Goal: Book appointment/travel/reservation

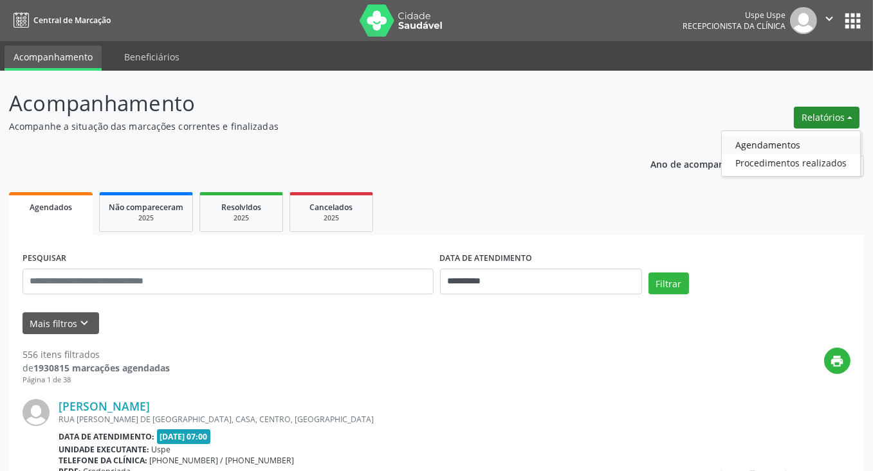
click at [774, 138] on link "Agendamentos" at bounding box center [790, 145] width 138 height 18
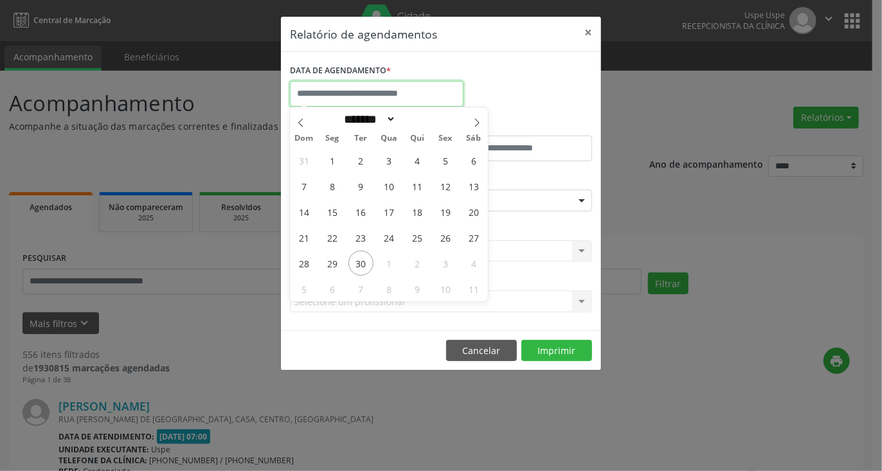
click at [417, 96] on input "text" at bounding box center [377, 94] width 174 height 26
click at [394, 263] on span "1" at bounding box center [389, 263] width 25 height 25
type input "**********"
click at [394, 263] on span "1" at bounding box center [389, 263] width 25 height 25
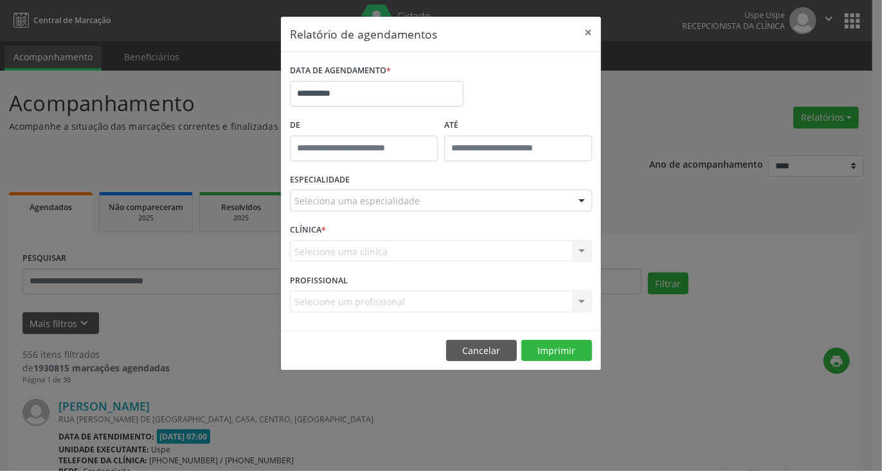
click at [444, 204] on div "Seleciona uma especialidade" at bounding box center [441, 201] width 302 height 22
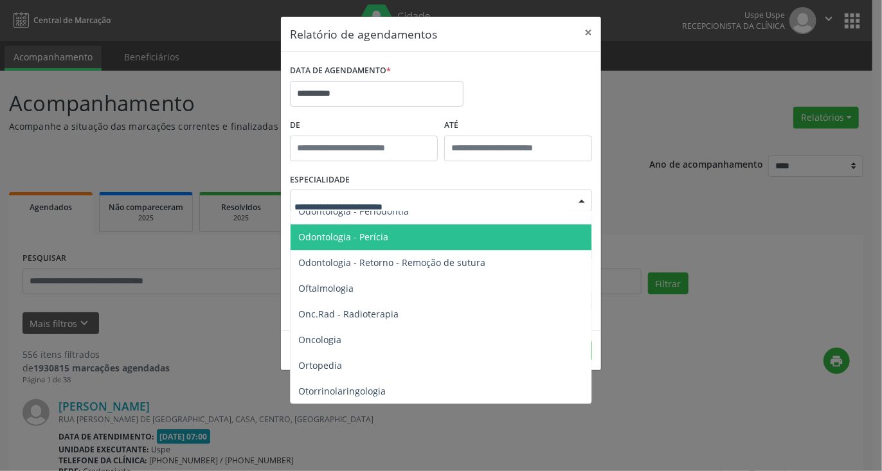
scroll to position [1865, 0]
click at [352, 242] on span "Ortopedia" at bounding box center [442, 237] width 303 height 26
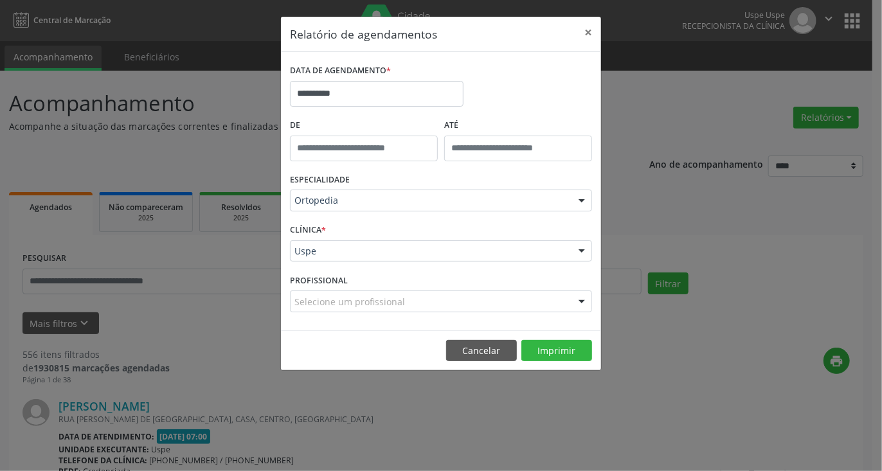
click at [463, 305] on div "Selecione um profissional" at bounding box center [441, 302] width 302 height 22
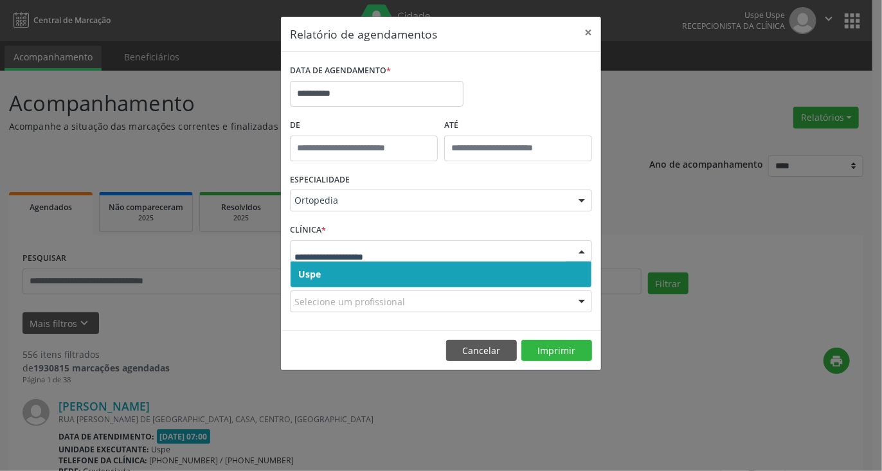
click at [424, 269] on span "Uspe" at bounding box center [441, 275] width 301 height 26
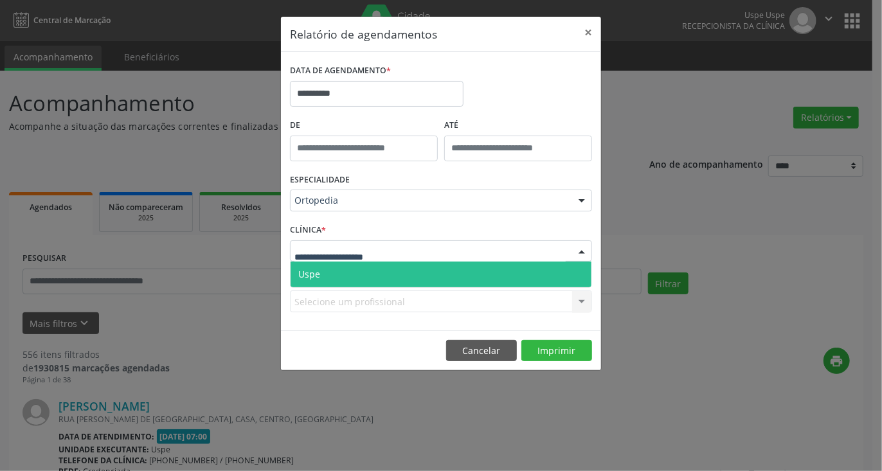
click at [424, 253] on div at bounding box center [441, 251] width 302 height 22
click at [426, 273] on span "Uspe" at bounding box center [441, 275] width 301 height 26
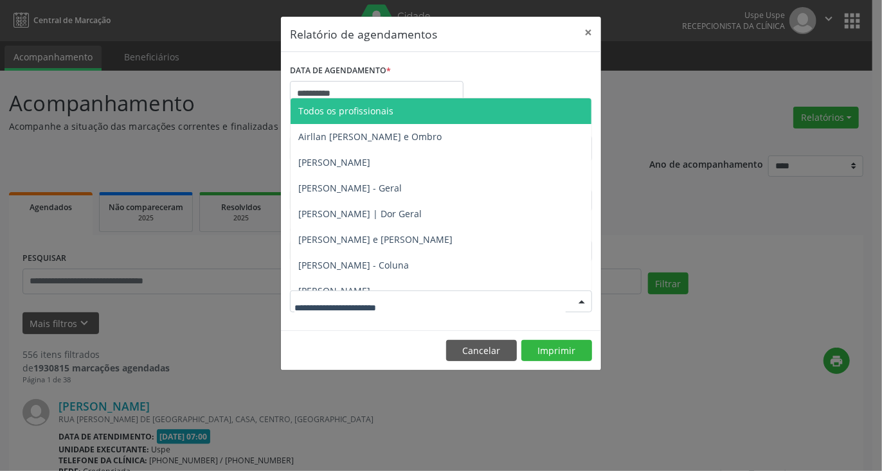
click at [455, 303] on div at bounding box center [441, 302] width 302 height 22
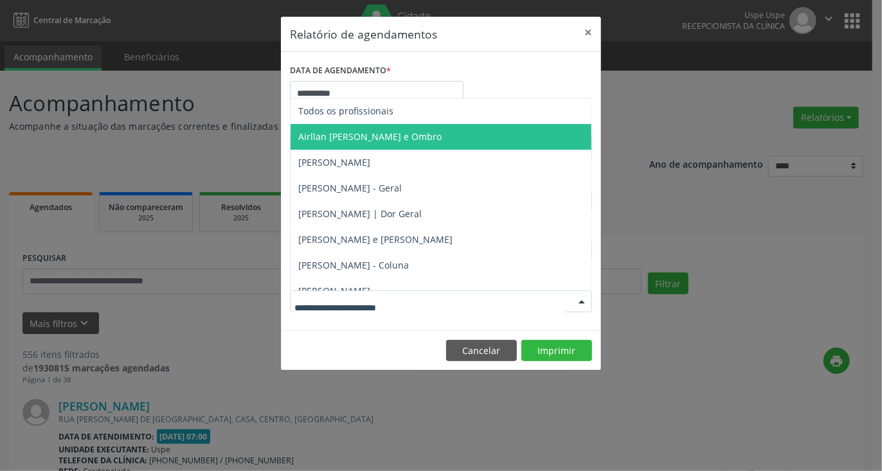
click at [355, 137] on span "Airllan [PERSON_NAME] e Ombro" at bounding box center [369, 137] width 143 height 12
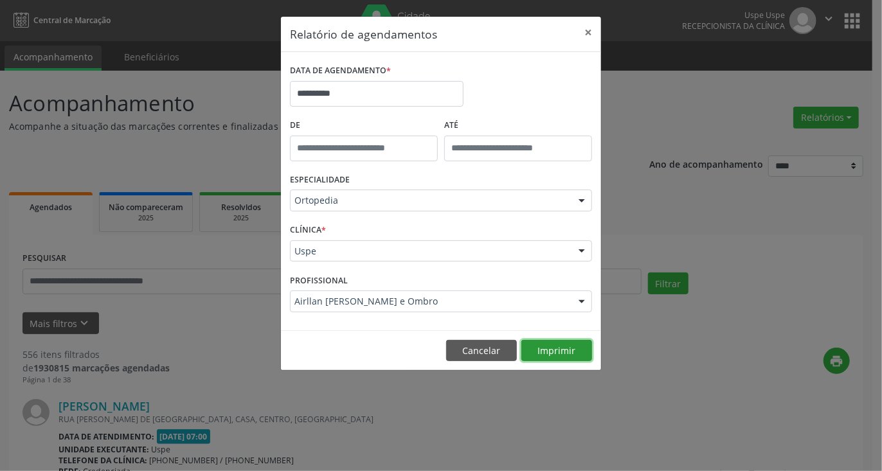
click at [548, 352] on button "Imprimir" at bounding box center [556, 351] width 71 height 22
